Goal: Transaction & Acquisition: Purchase product/service

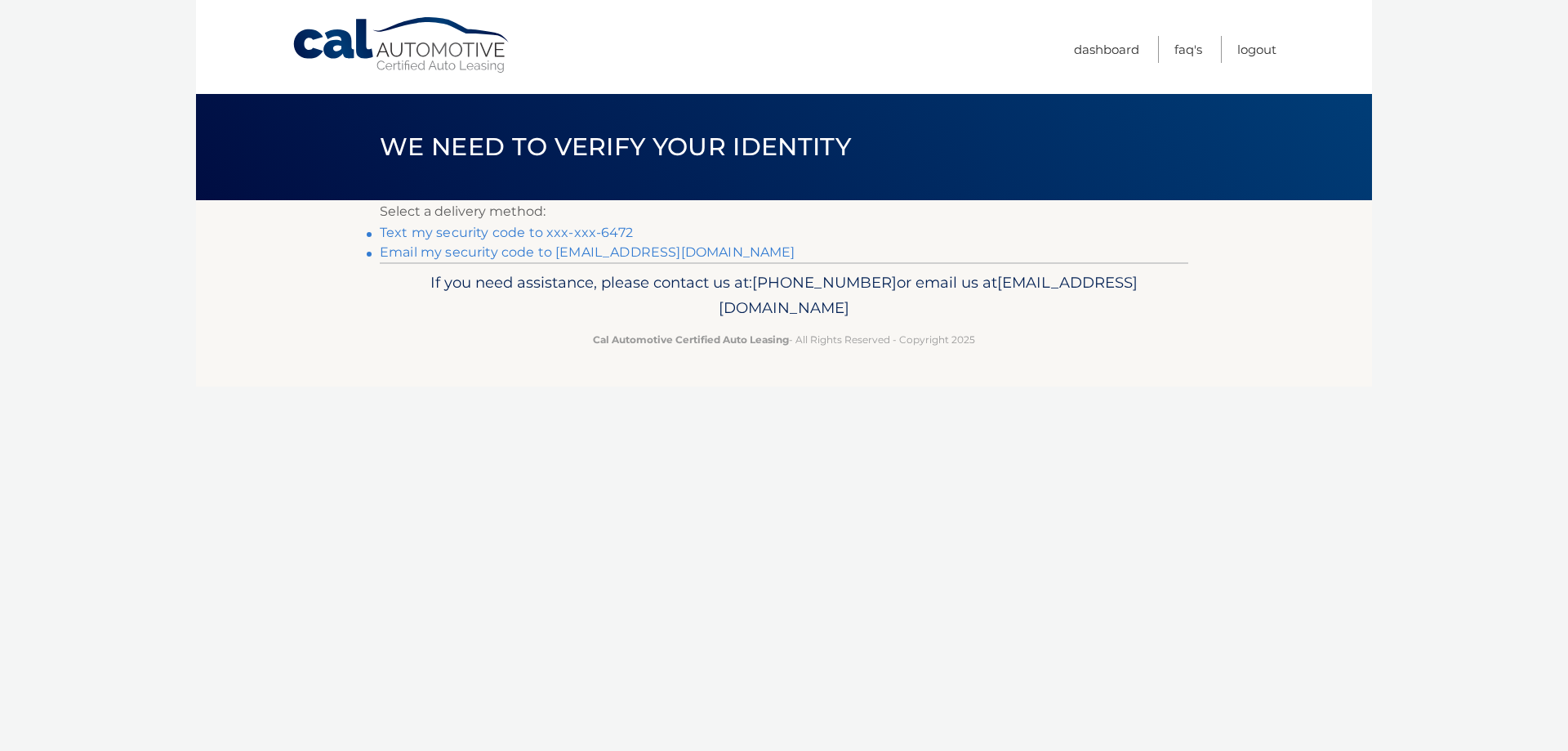
click at [516, 231] on link "Text my security code to xxx-xxx-6472" at bounding box center [506, 232] width 254 height 16
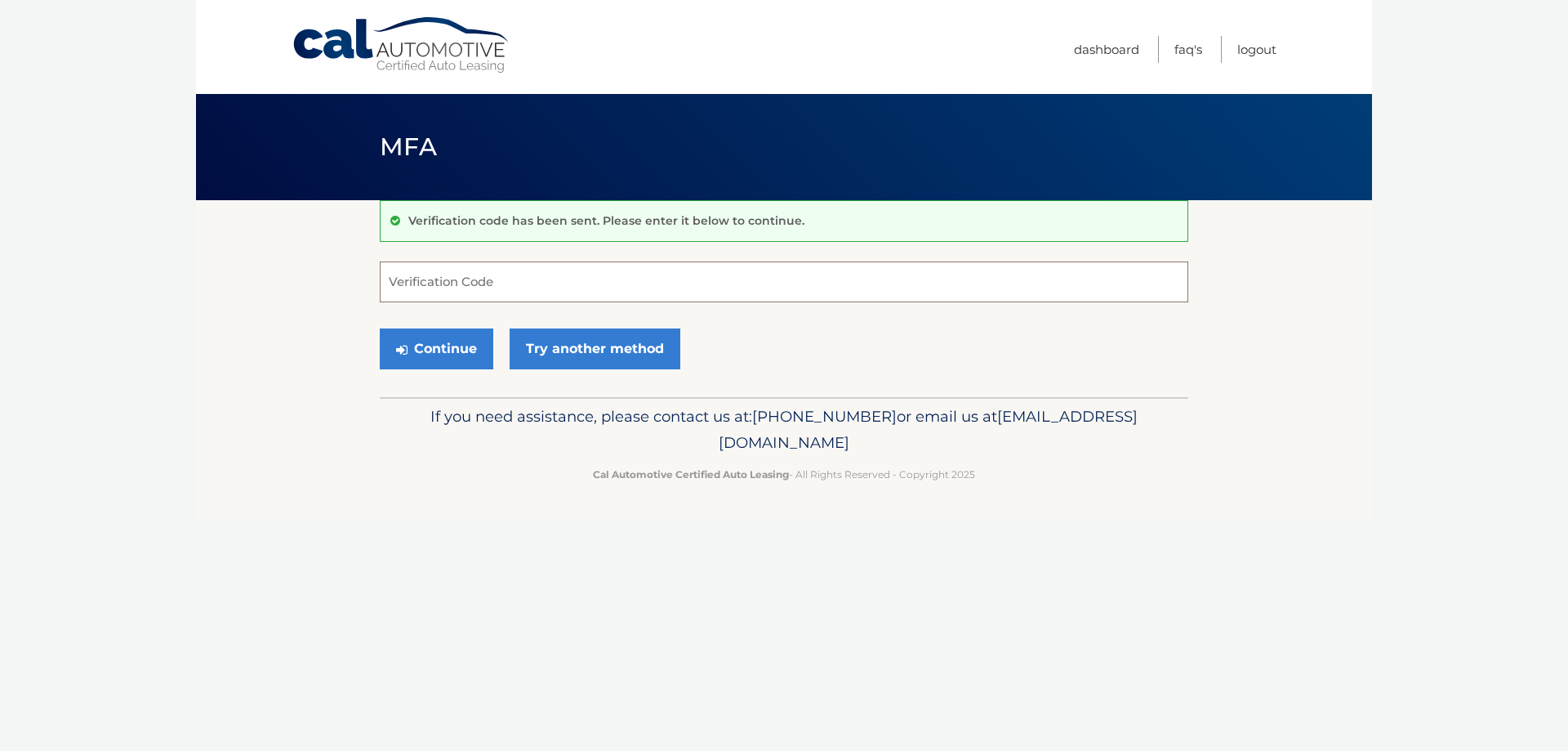
click at [671, 287] on input "Verification Code" at bounding box center [783, 282] width 808 height 41
type input "501970"
click at [404, 347] on icon "submit" at bounding box center [402, 350] width 11 height 13
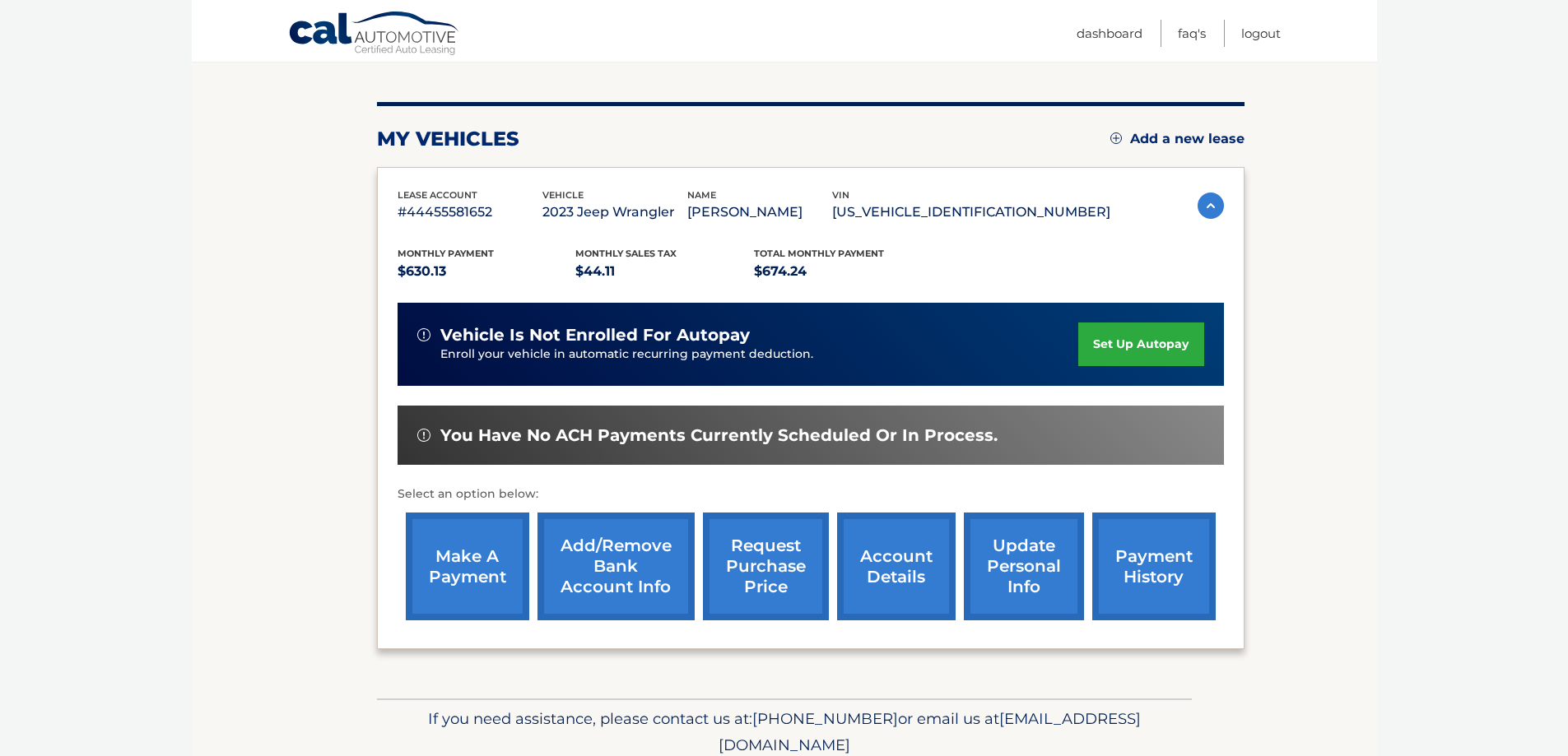
scroll to position [241, 0]
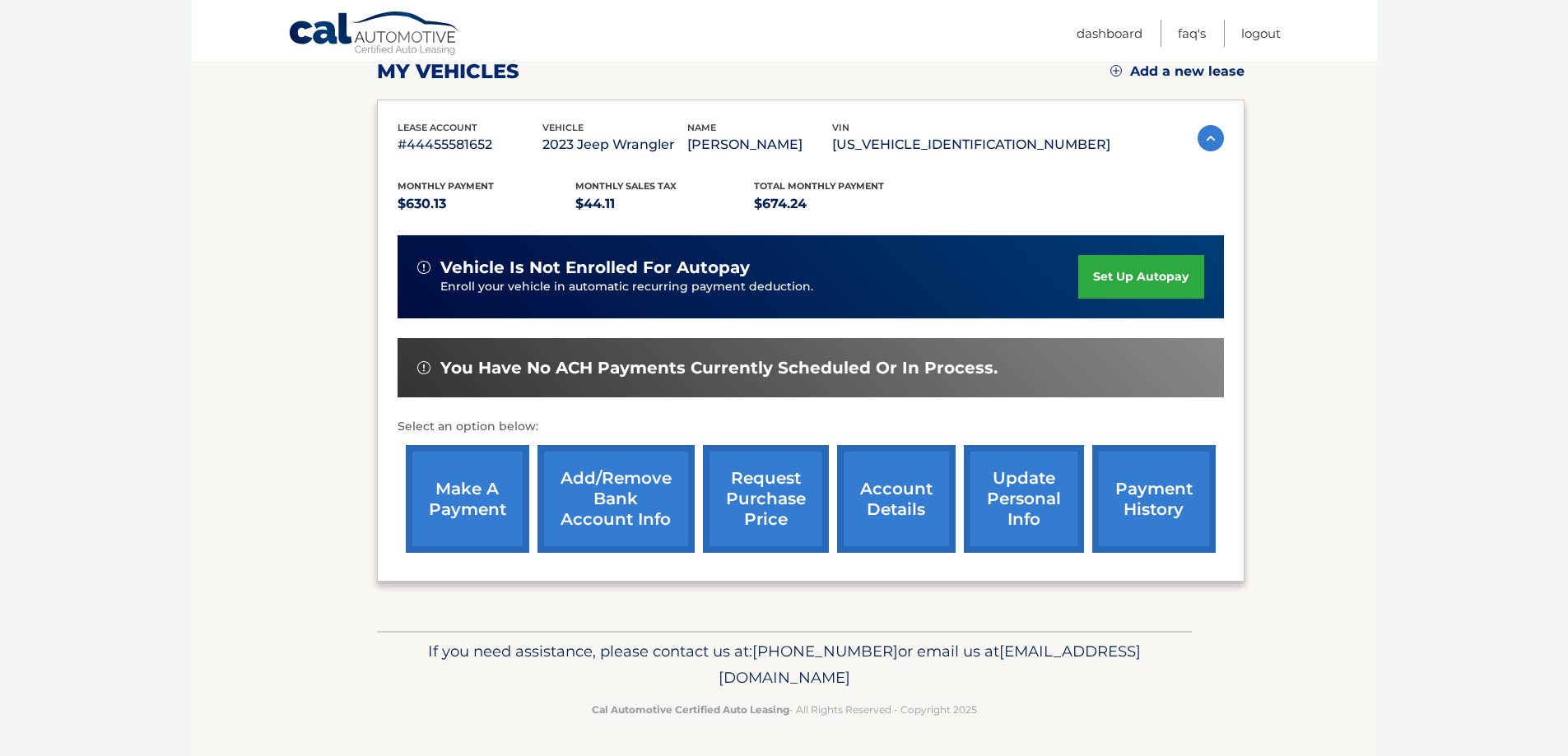
click at [472, 501] on link "make a payment" at bounding box center [467, 499] width 123 height 108
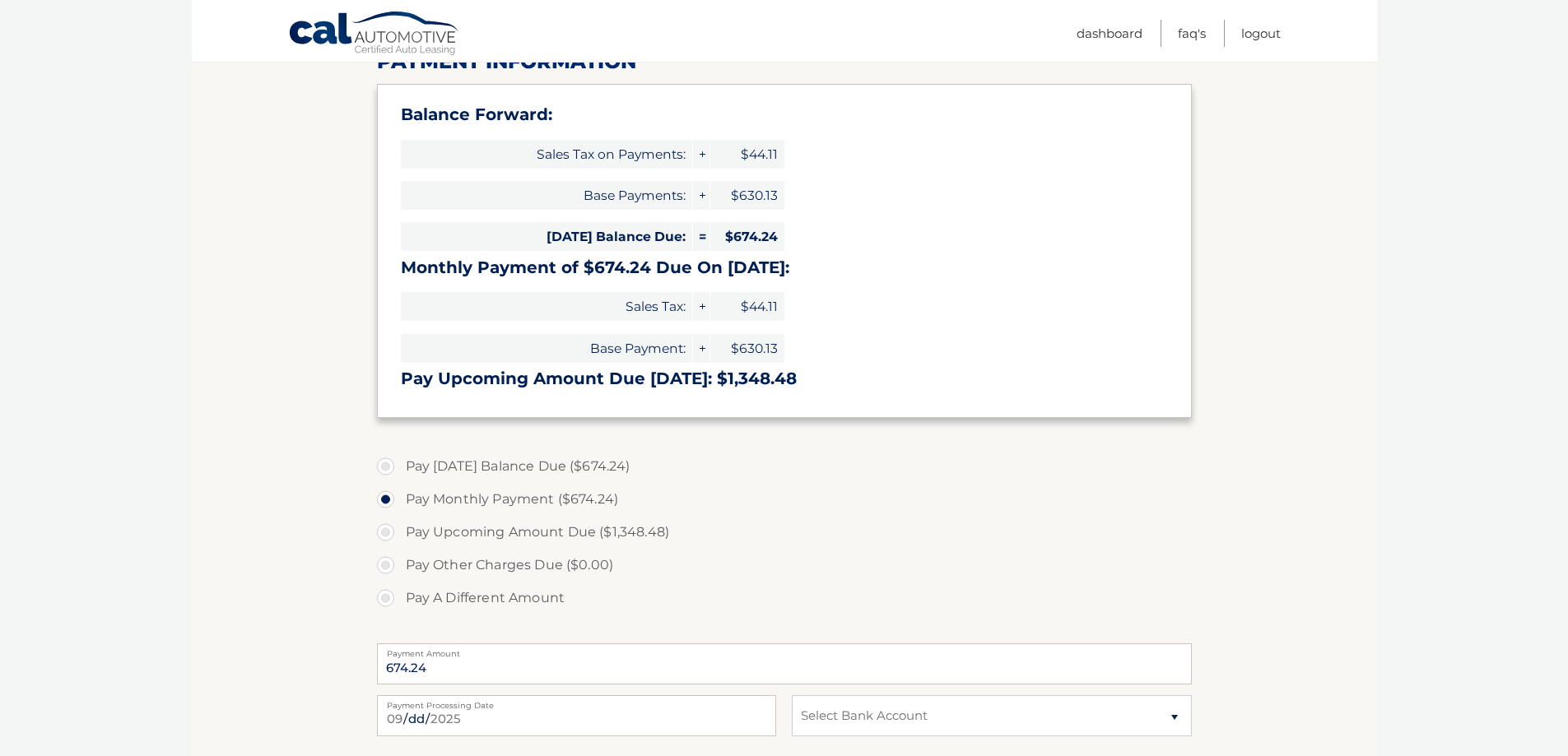
scroll to position [247, 0]
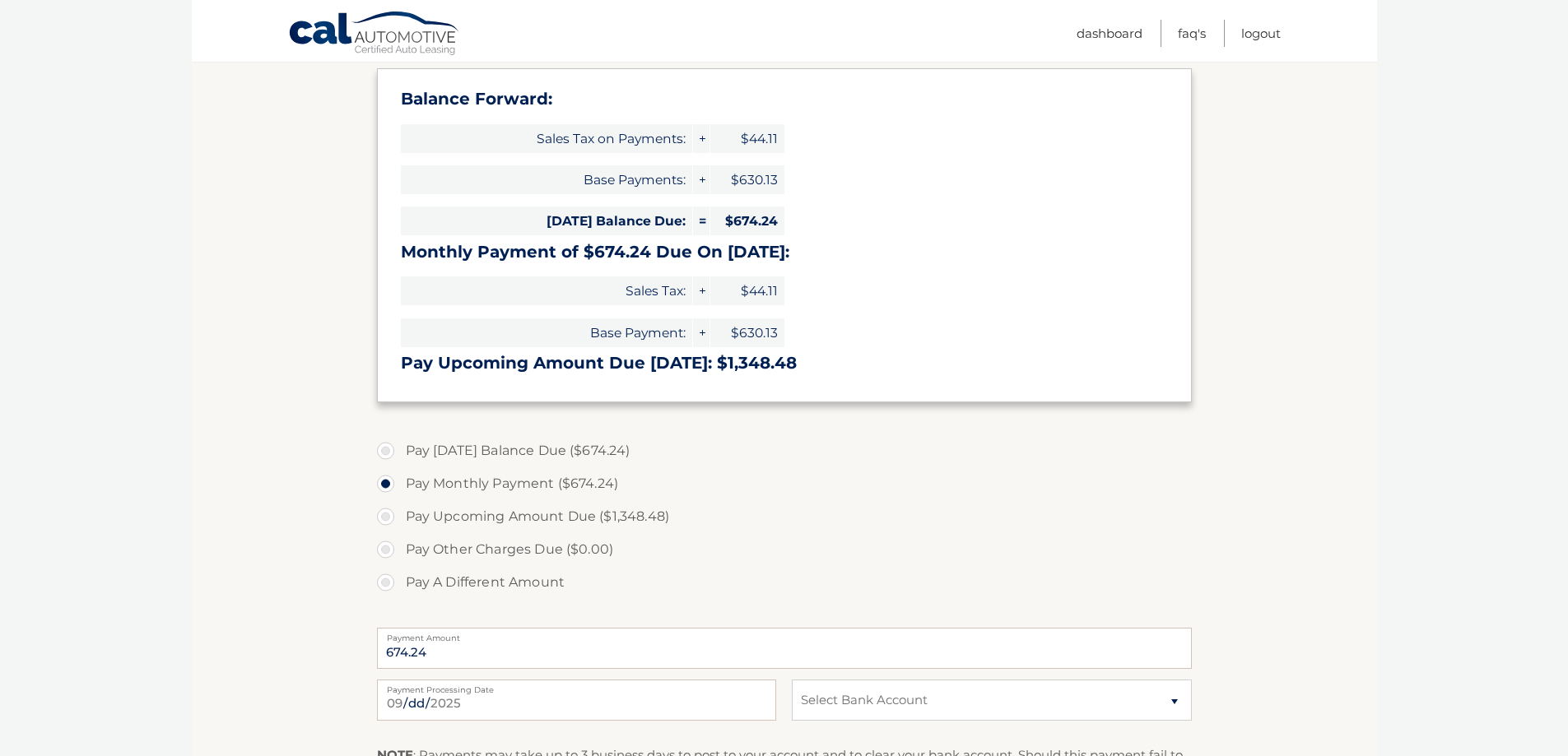
click at [388, 450] on label "Pay Today's Balance Due ($674.24)" at bounding box center [784, 450] width 814 height 33
click at [388, 450] on input "Pay Today's Balance Due ($674.24)" at bounding box center [392, 447] width 17 height 26
radio input "true"
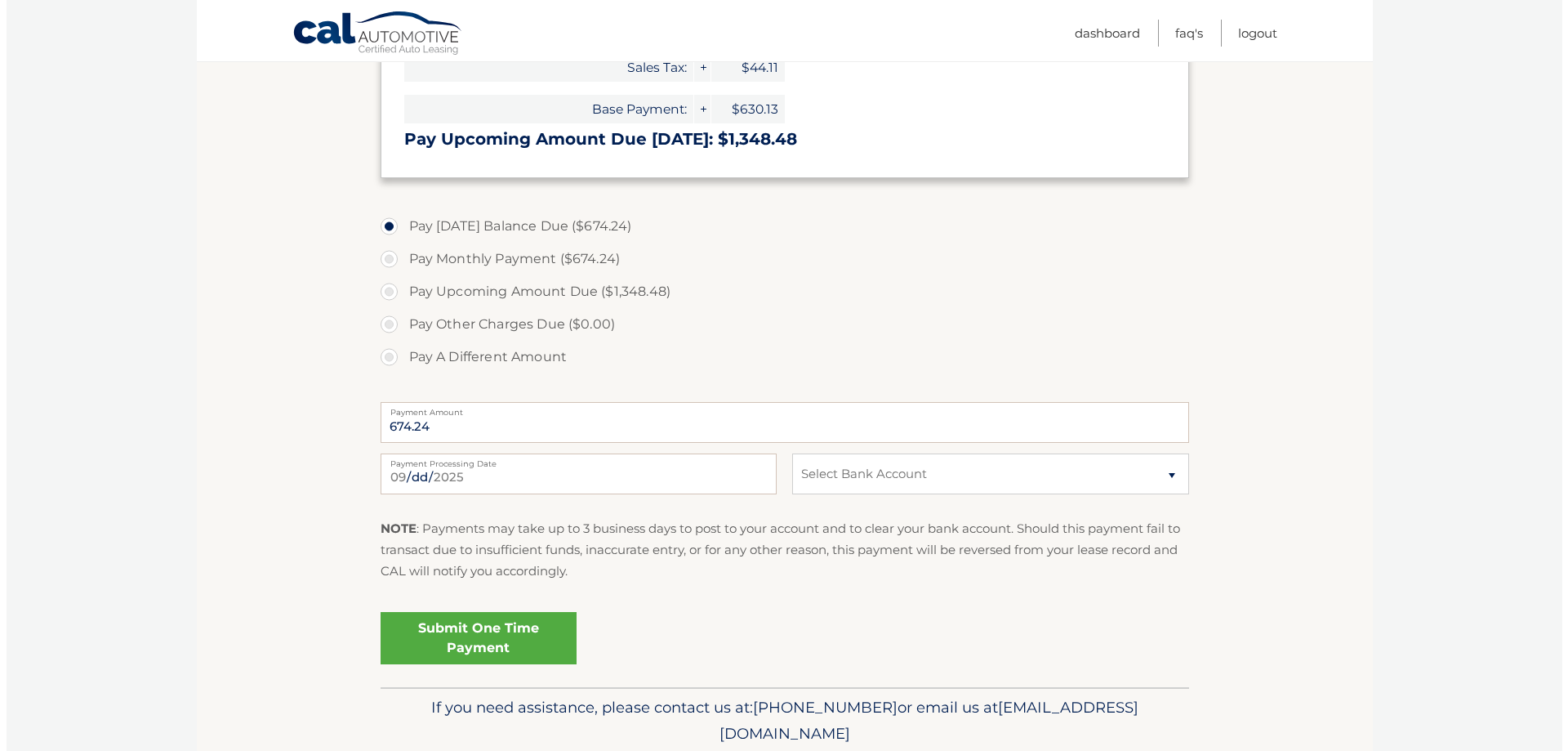
scroll to position [490, 0]
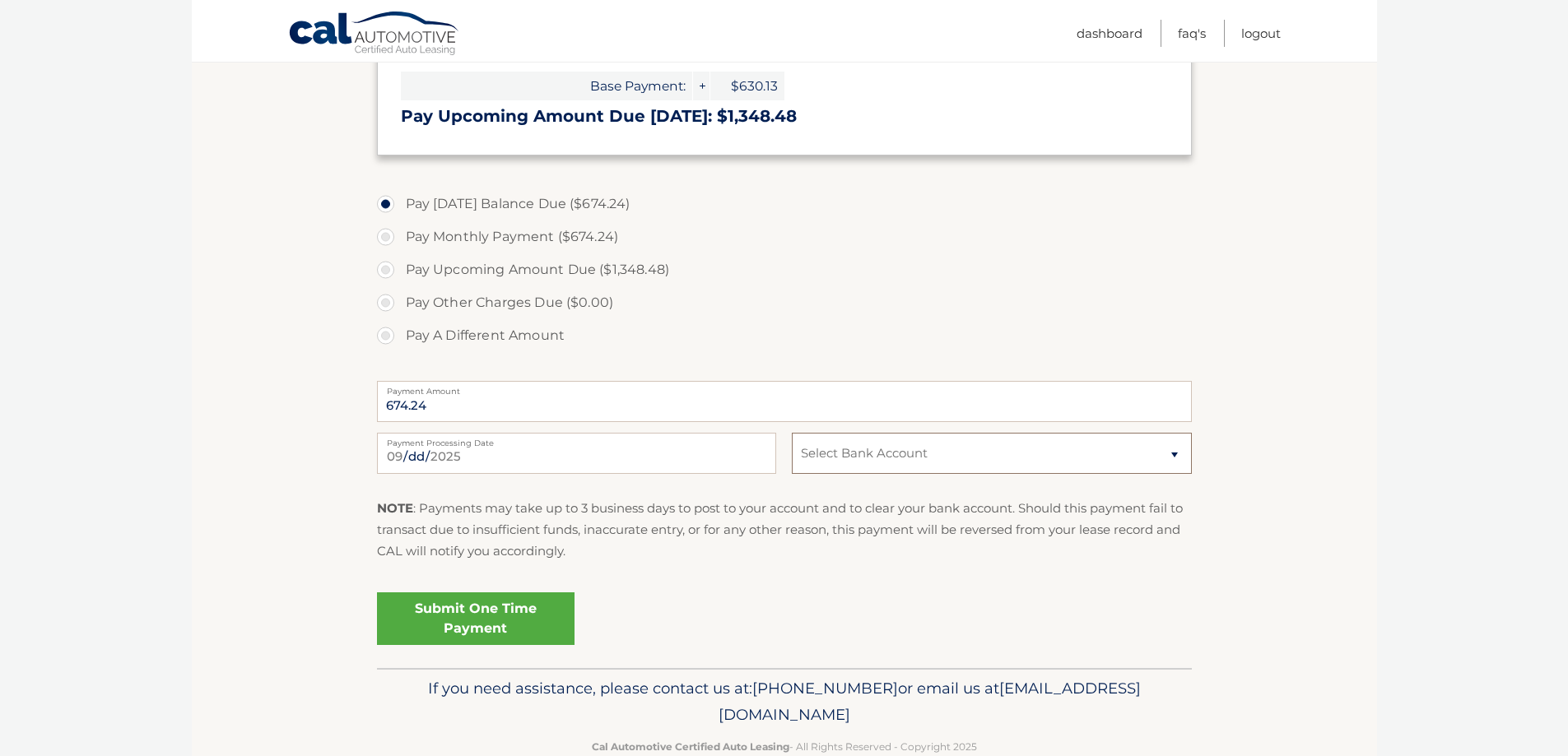
click at [1067, 446] on select "Select Bank Account Checking TRUIST BANK *****8194 Checking TRUIST BANK *****56…" at bounding box center [992, 453] width 399 height 41
select select "MzJkMzBlYTctYWU4Zi00ZmYyLThhYjItM2YzYjIyNDJkYzJl"
click at [792, 433] on select "Select Bank Account Checking TRUIST BANK *****8194 Checking TRUIST BANK *****56…" at bounding box center [992, 453] width 399 height 41
click at [436, 612] on link "Submit One Time Payment" at bounding box center [476, 618] width 198 height 52
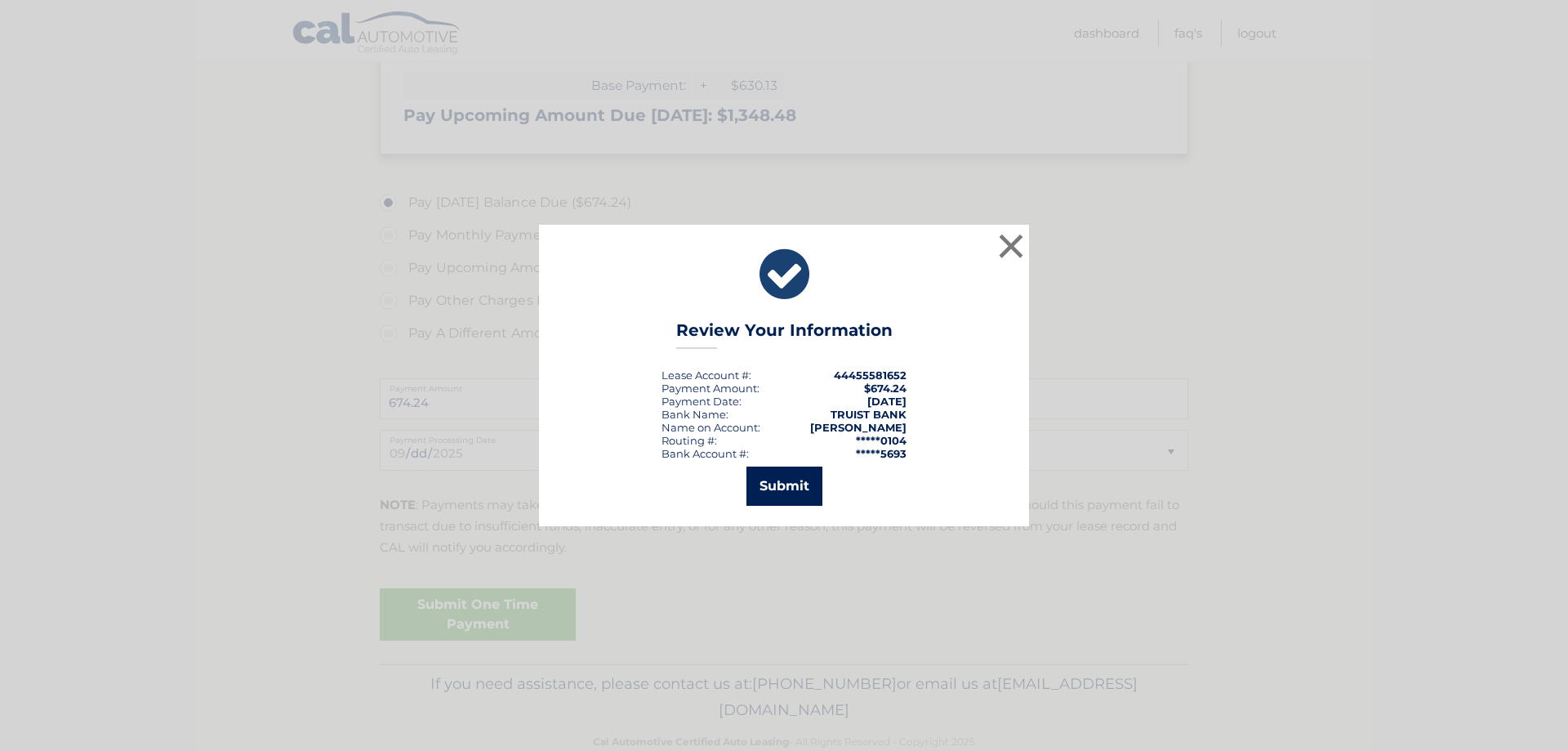
click at [783, 490] on button "Submit" at bounding box center [784, 486] width 76 height 39
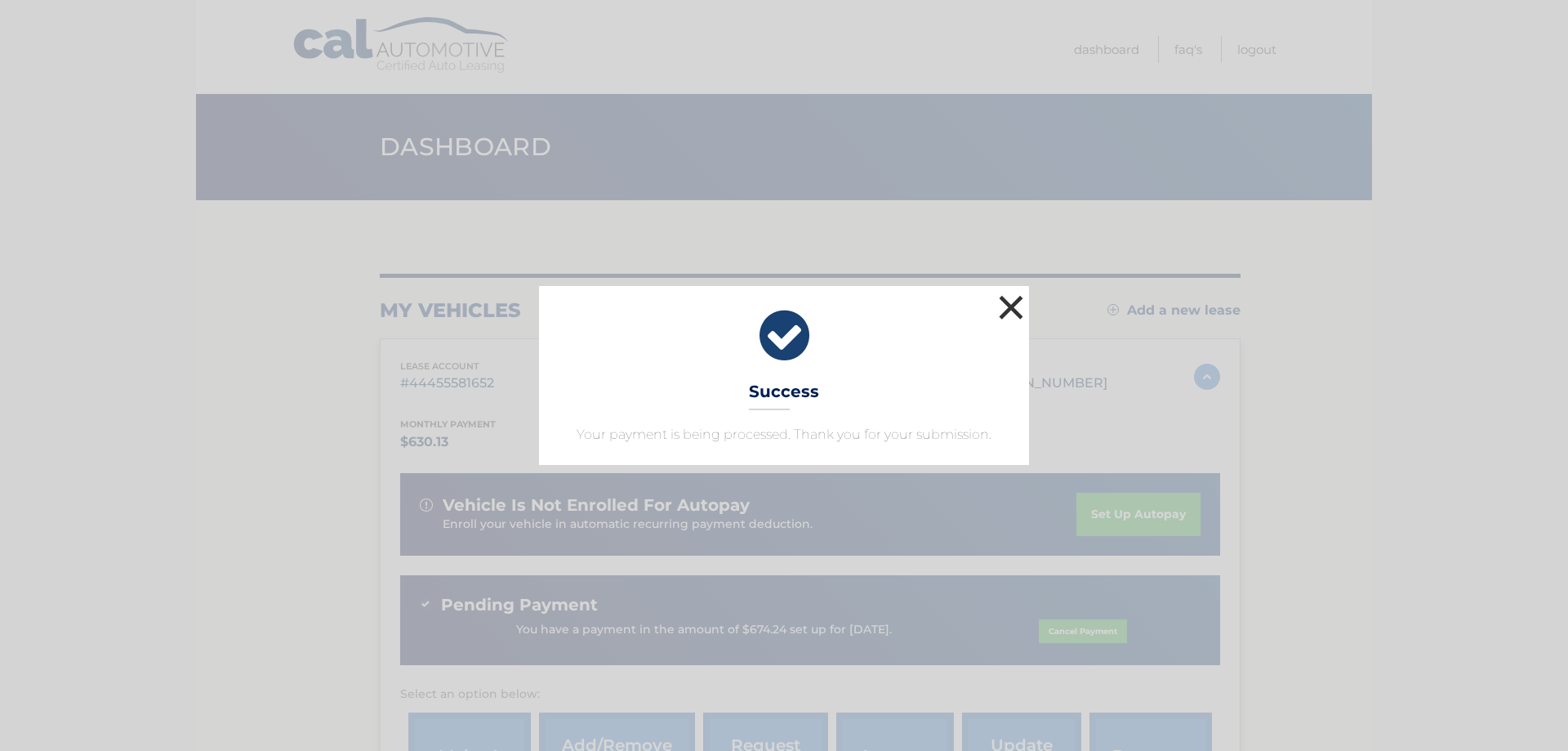
click at [1020, 304] on button "×" at bounding box center [1011, 307] width 32 height 32
